Goal: Transaction & Acquisition: Purchase product/service

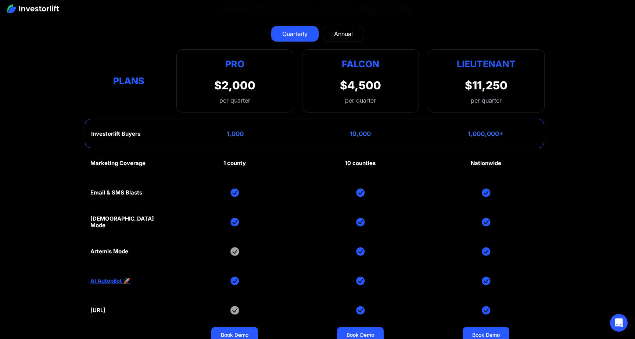
scroll to position [3488, 0]
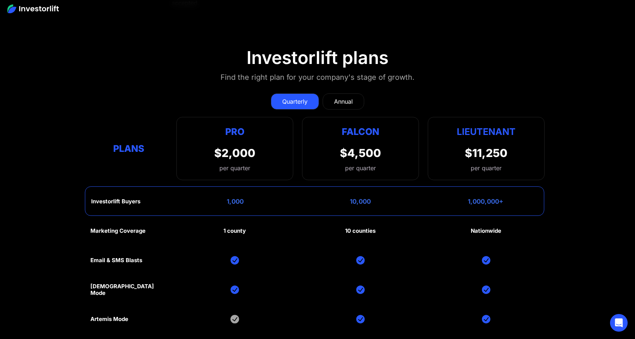
click at [343, 94] on link "Annual" at bounding box center [344, 101] width 42 height 16
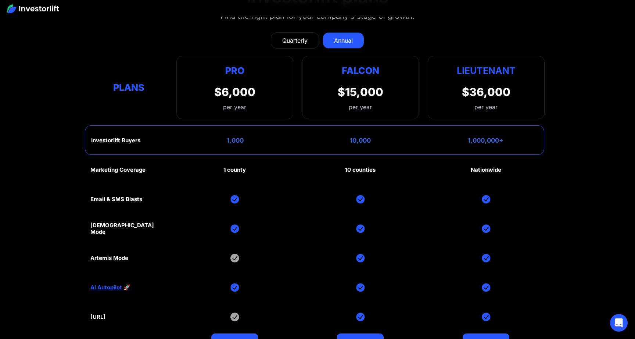
scroll to position [3548, 0]
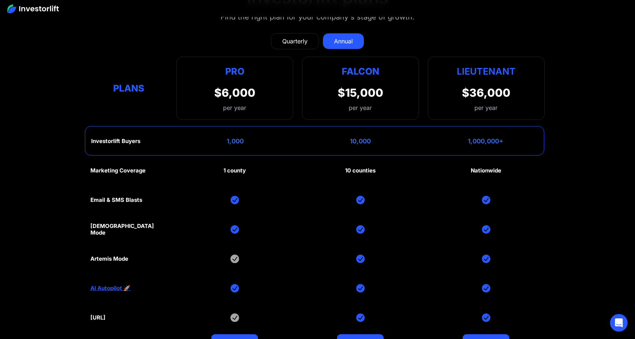
click at [296, 40] on div "Quarterly" at bounding box center [294, 41] width 25 height 9
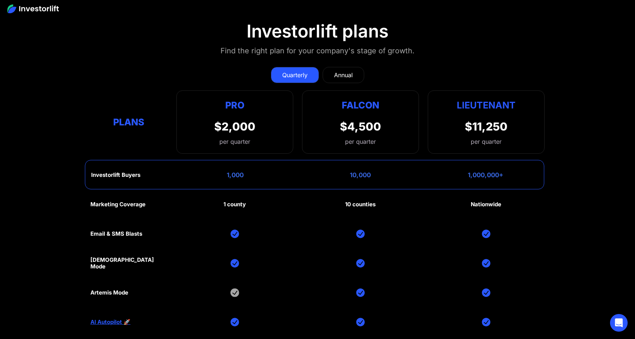
scroll to position [3504, 0]
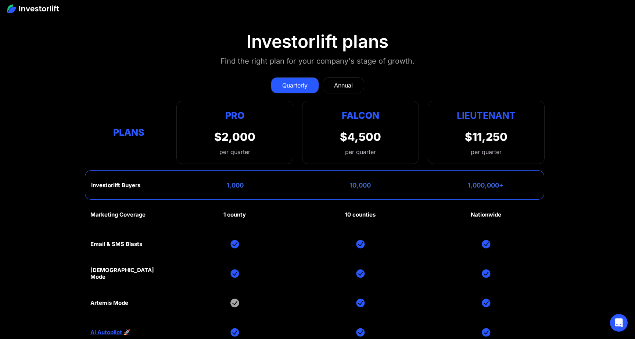
click at [323, 156] on div "Falcon $4,500 per quarter" at bounding box center [360, 132] width 117 height 63
click at [321, 157] on div "Falcon $4,500 per quarter" at bounding box center [360, 132] width 117 height 63
click at [320, 157] on div "Falcon $4,500 per quarter" at bounding box center [360, 132] width 117 height 63
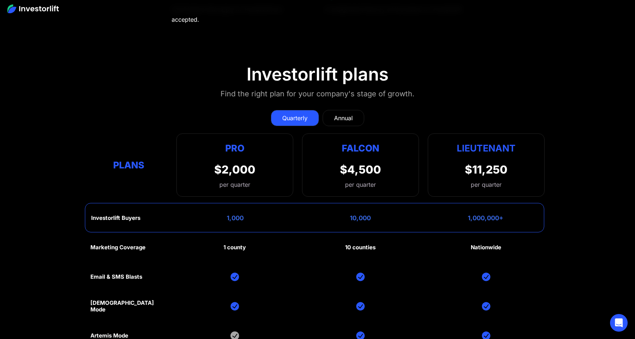
scroll to position [3690, 0]
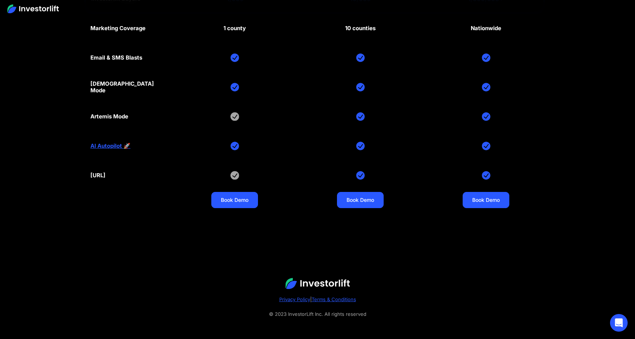
click at [316, 154] on div "Marketing Coverage 1 county 10 counties Nationwide Email & SMS Blasts God Mode …" at bounding box center [317, 117] width 455 height 206
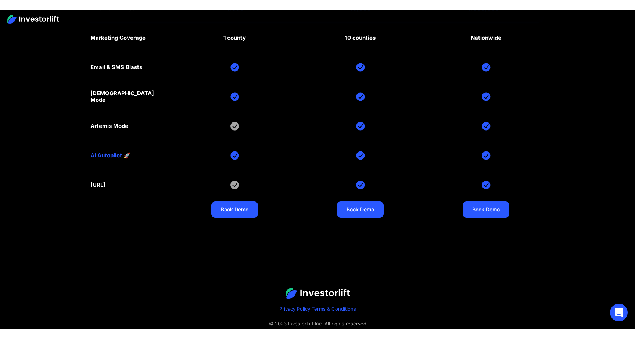
scroll to position [3690, 0]
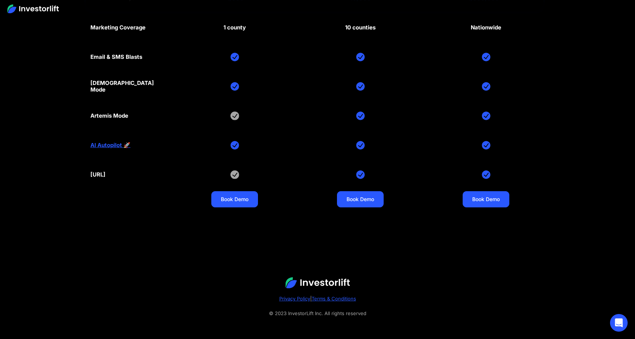
click at [308, 149] on div "Marketing Coverage 1 county 10 counties Nationwide Email & SMS Blasts God Mode …" at bounding box center [317, 116] width 455 height 206
click at [315, 148] on div "Marketing Coverage 1 county 10 counties Nationwide Email & SMS Blasts God Mode …" at bounding box center [317, 116] width 455 height 206
click at [315, 153] on div "Marketing Coverage 1 county 10 counties Nationwide Email & SMS Blasts God Mode …" at bounding box center [317, 116] width 455 height 206
click at [334, 150] on div "Marketing Coverage 1 county 10 counties Nationwide Email & SMS Blasts God Mode …" at bounding box center [317, 116] width 455 height 206
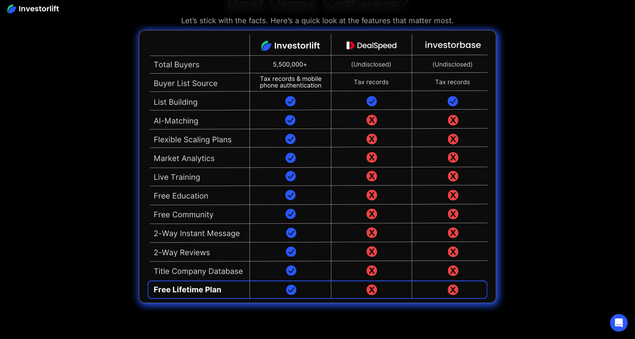
scroll to position [1789, 0]
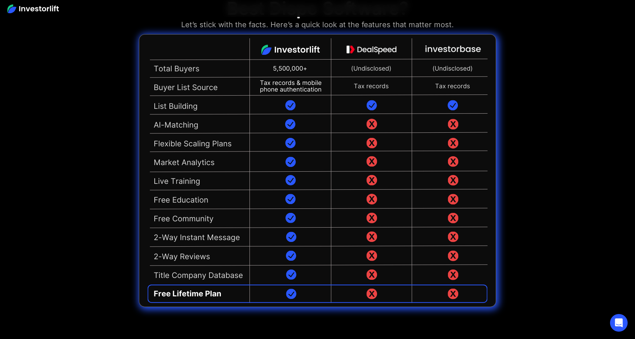
click at [296, 296] on img at bounding box center [317, 170] width 357 height 273
click at [312, 169] on img at bounding box center [317, 170] width 357 height 273
click at [182, 164] on img at bounding box center [317, 170] width 357 height 273
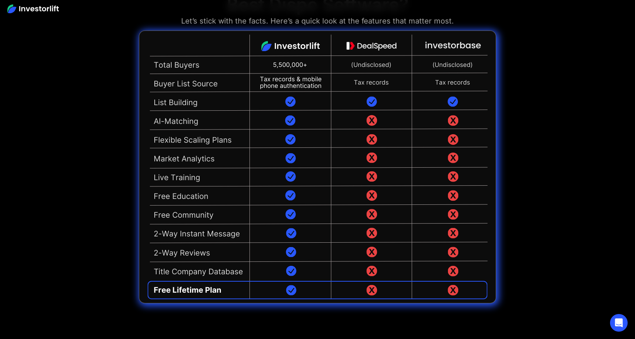
scroll to position [1794, 0]
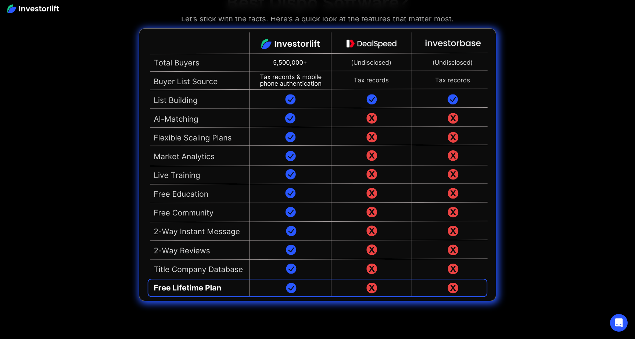
click at [318, 156] on img at bounding box center [317, 164] width 357 height 273
click at [193, 152] on img at bounding box center [317, 164] width 357 height 273
